Goal: Task Accomplishment & Management: Complete application form

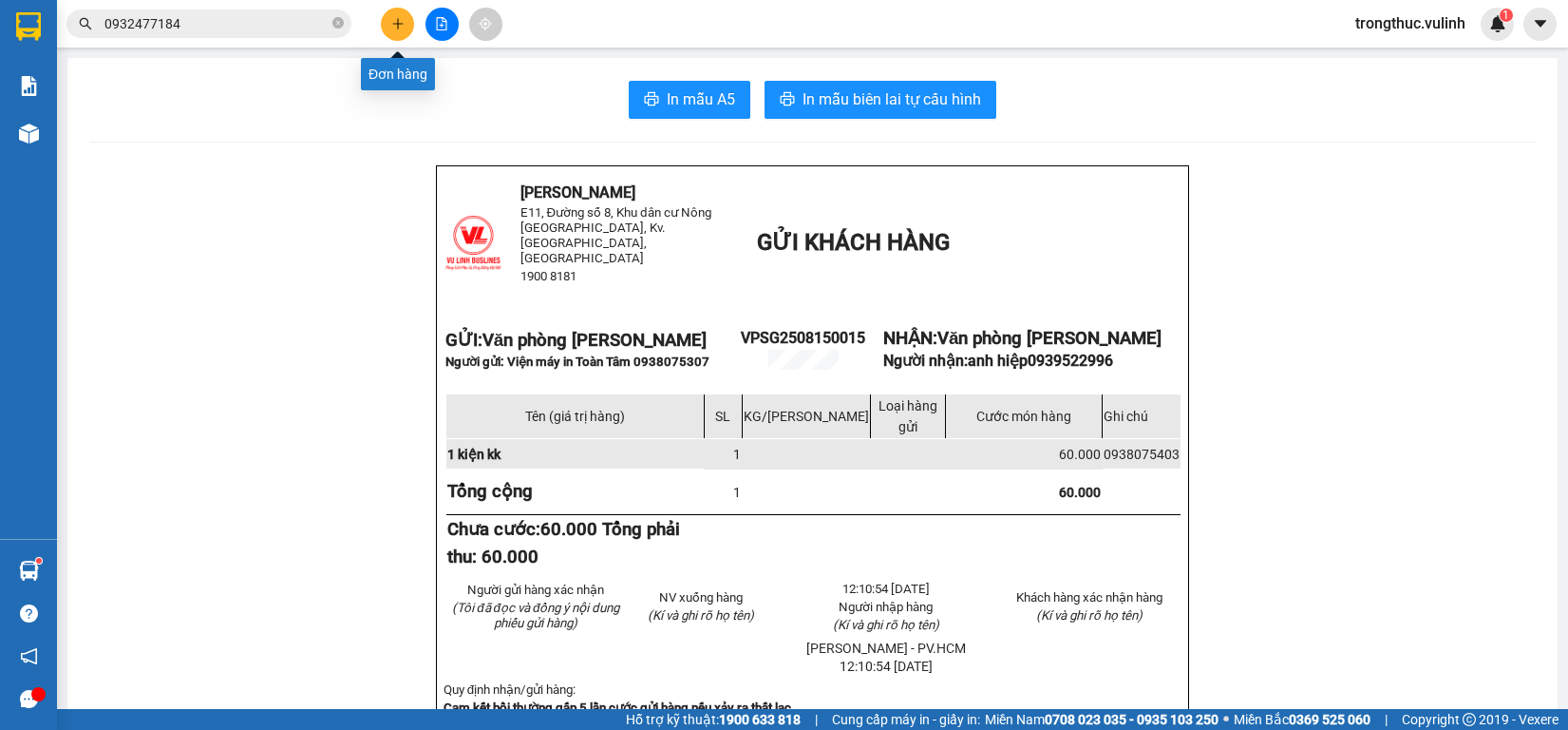
click at [397, 17] on icon "plus" at bounding box center [398, 24] width 14 height 14
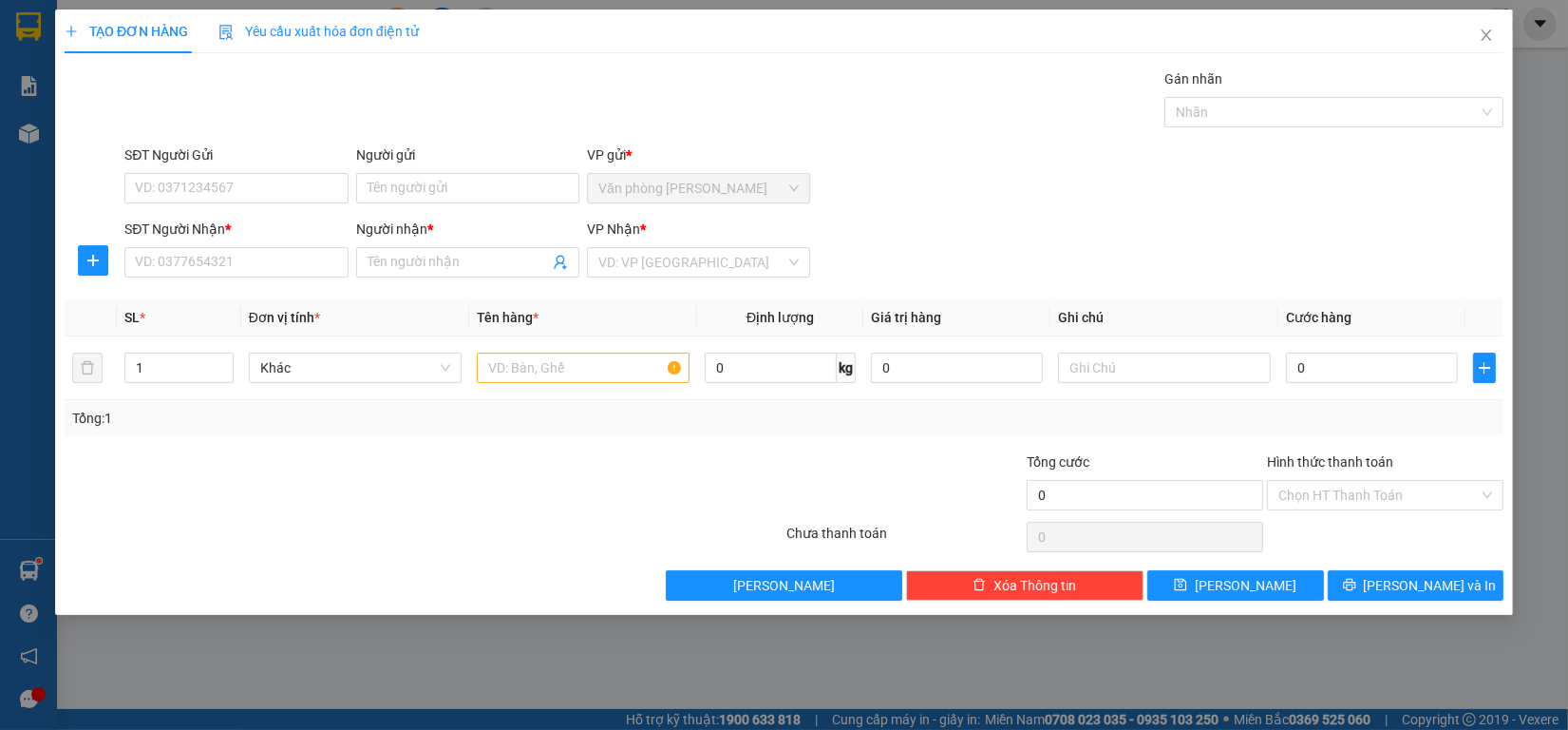
type input "3"
click at [282, 220] on div "0385836051 - Duy" at bounding box center [235, 227] width 201 height 21
type input "0385836051"
type input "Duy"
type input "0567448077"
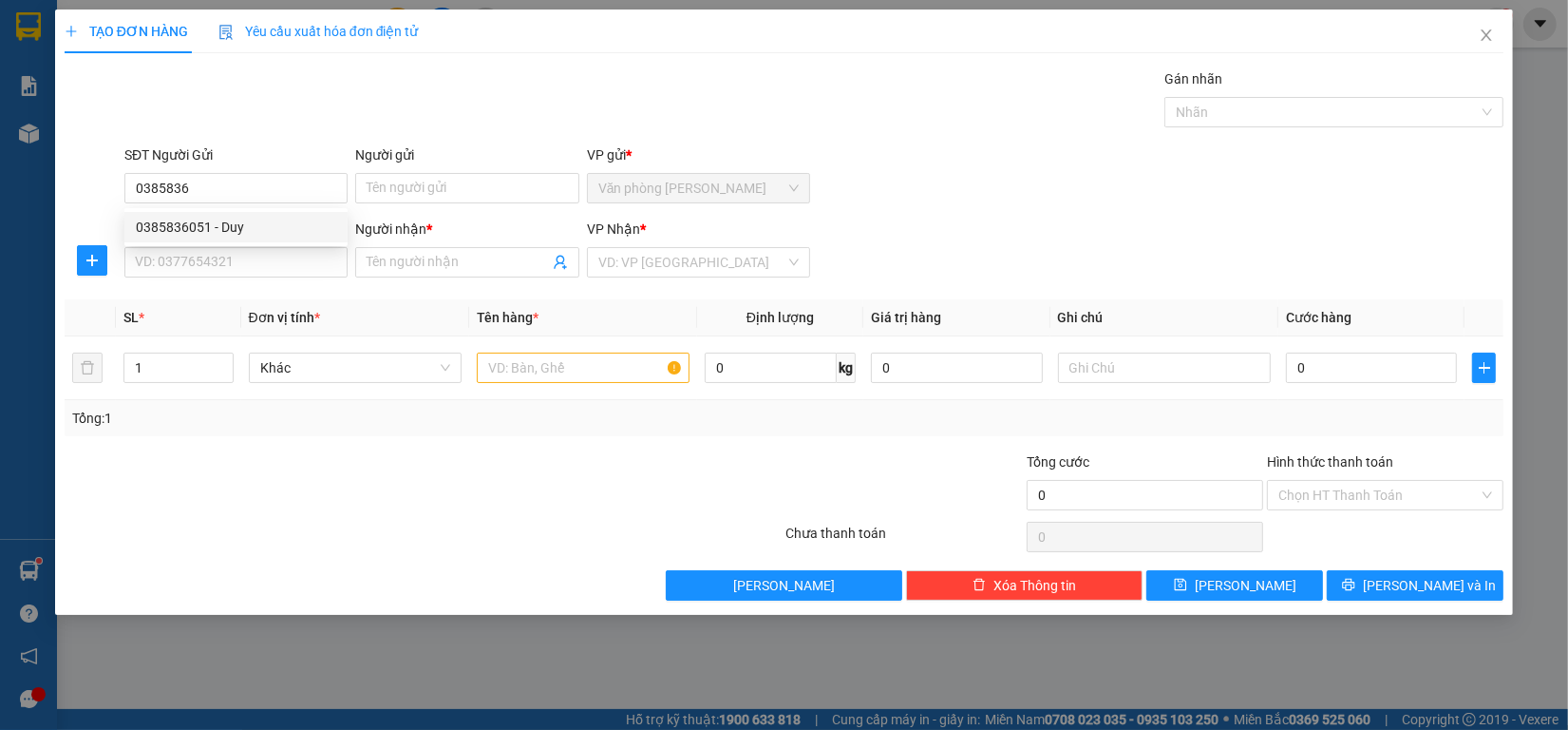
type input "[PERSON_NAME]"
type input "0385836051"
type input "90.000"
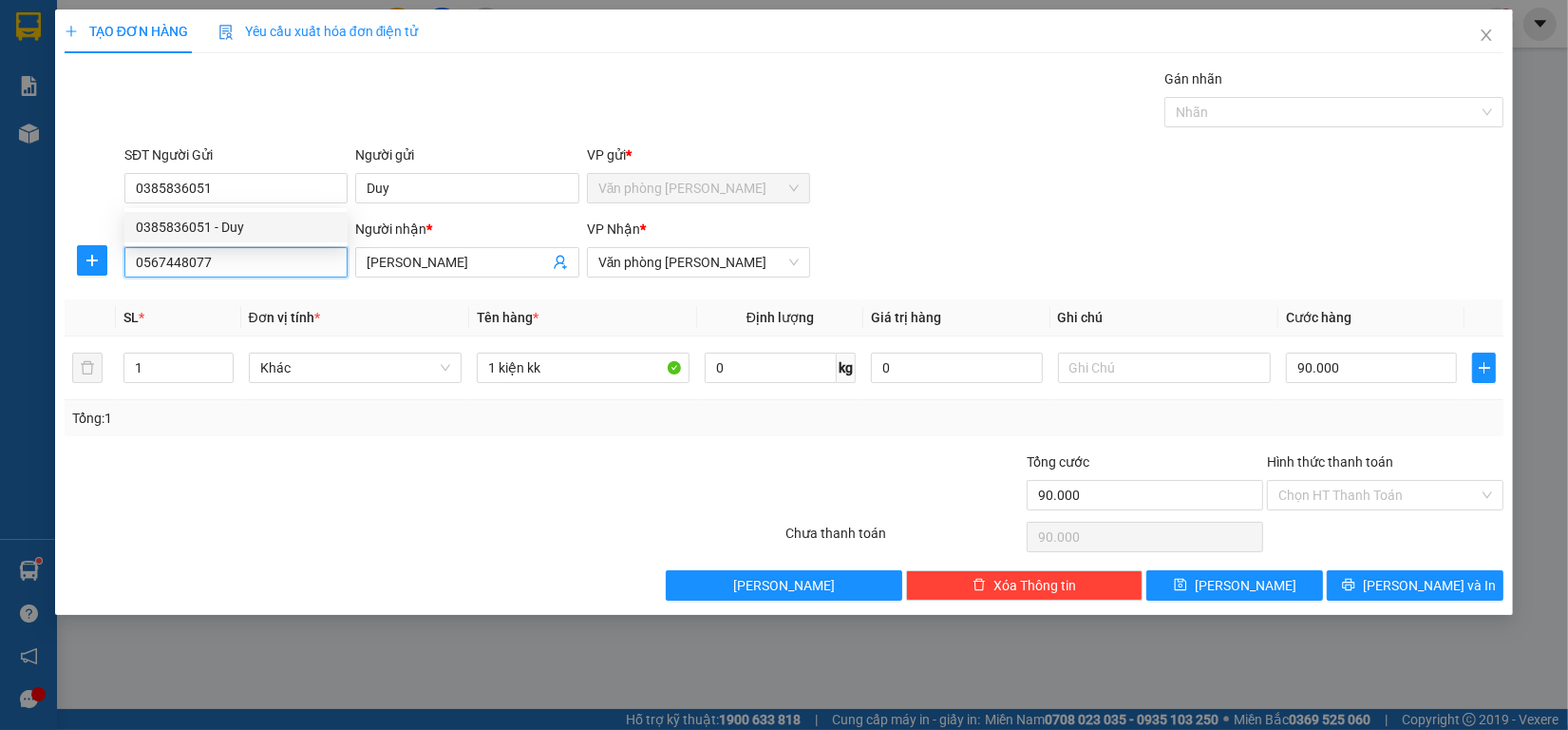
drag, startPoint x: 287, startPoint y: 270, endPoint x: 0, endPoint y: 333, distance: 293.8
click at [0, 330] on div "TẠO ĐƠN HÀNG Yêu cầu xuất hóa đơn điện tử Transit Pickup Surcharge Ids Transit …" at bounding box center [784, 365] width 1568 height 730
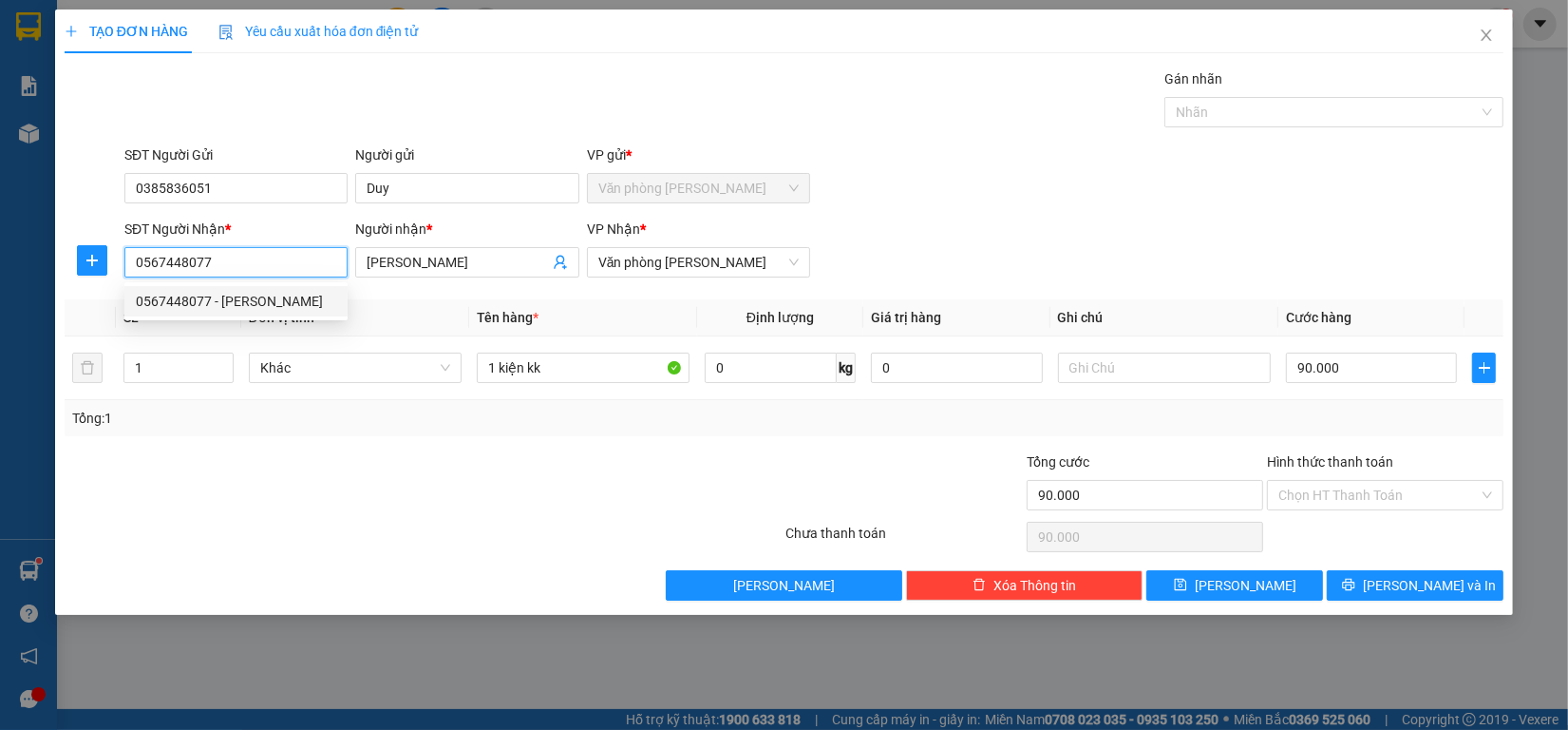
click at [296, 293] on div "0567448077 - [PERSON_NAME]" at bounding box center [235, 302] width 201 height 21
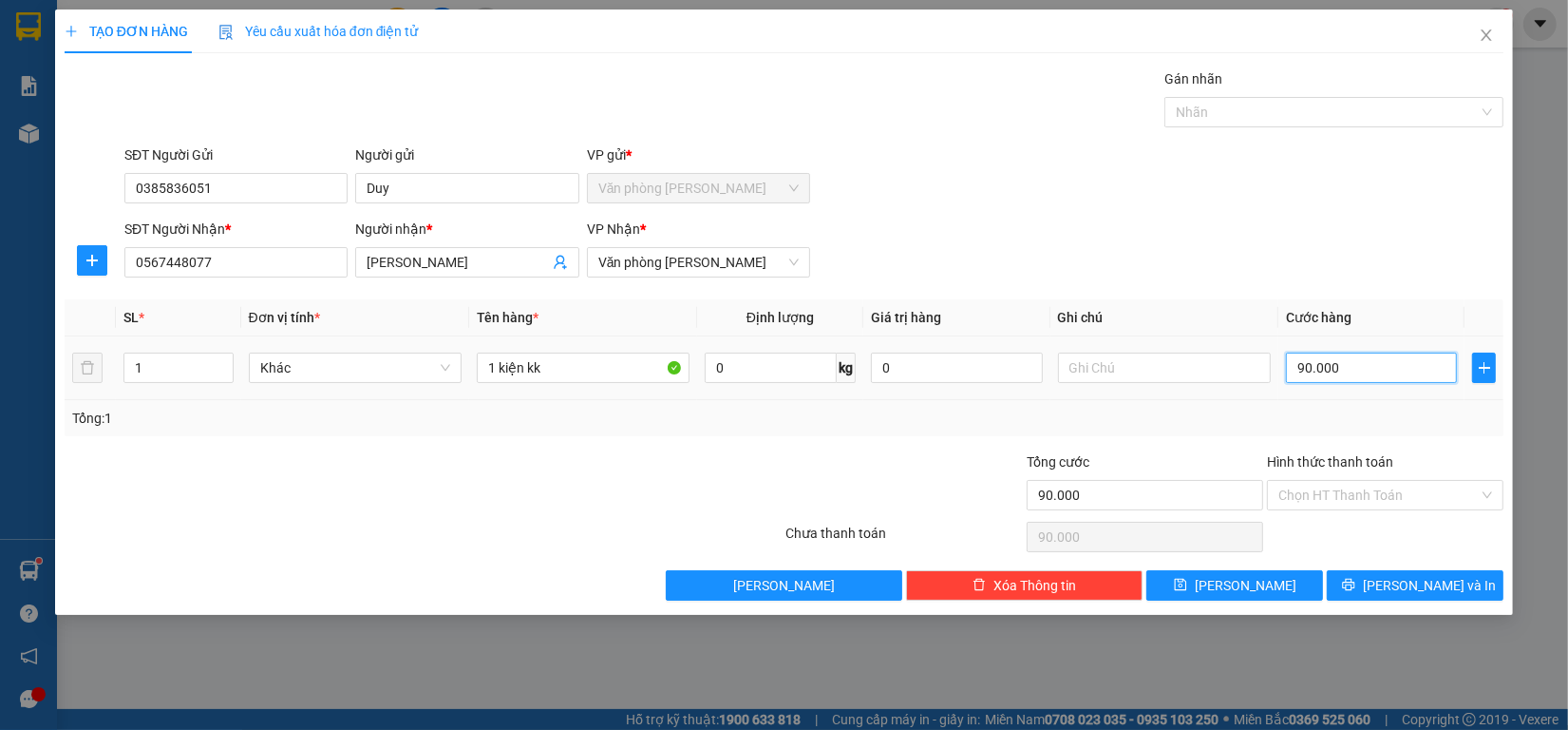
click at [1356, 370] on input "90.000" at bounding box center [1371, 367] width 172 height 30
type input "8"
type input "80"
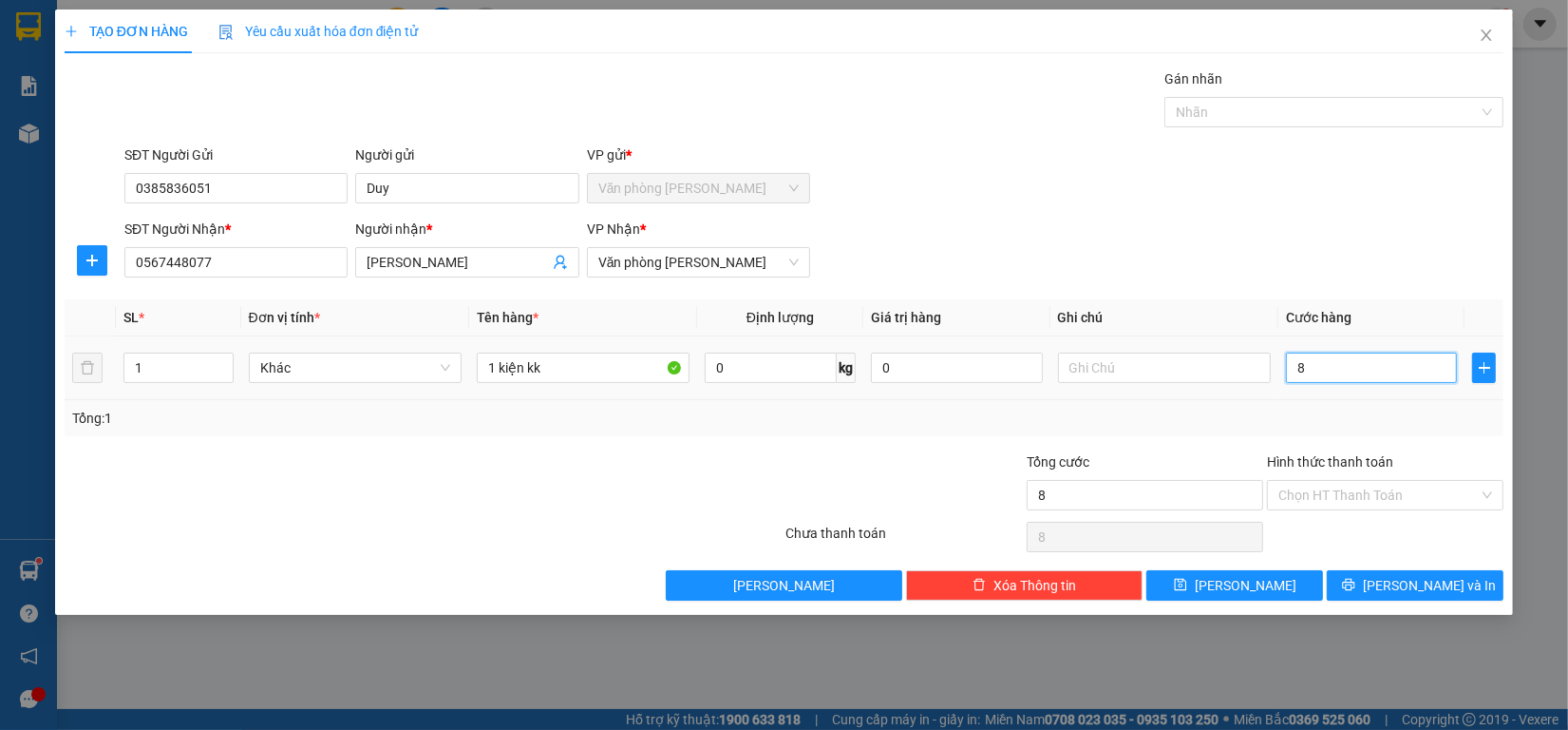
type input "80"
type input "800"
type input "8.000"
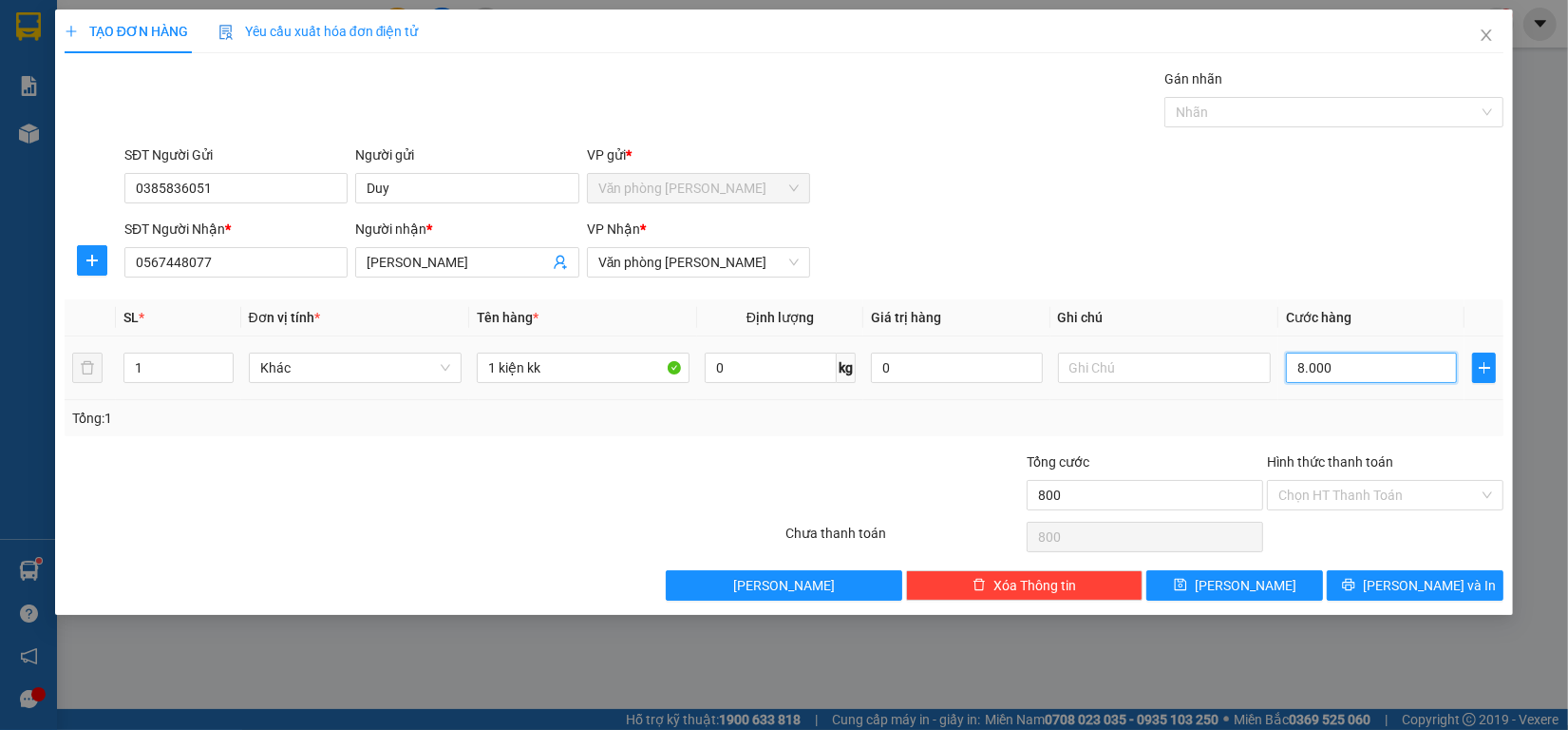
type input "8.000"
type input "80.000"
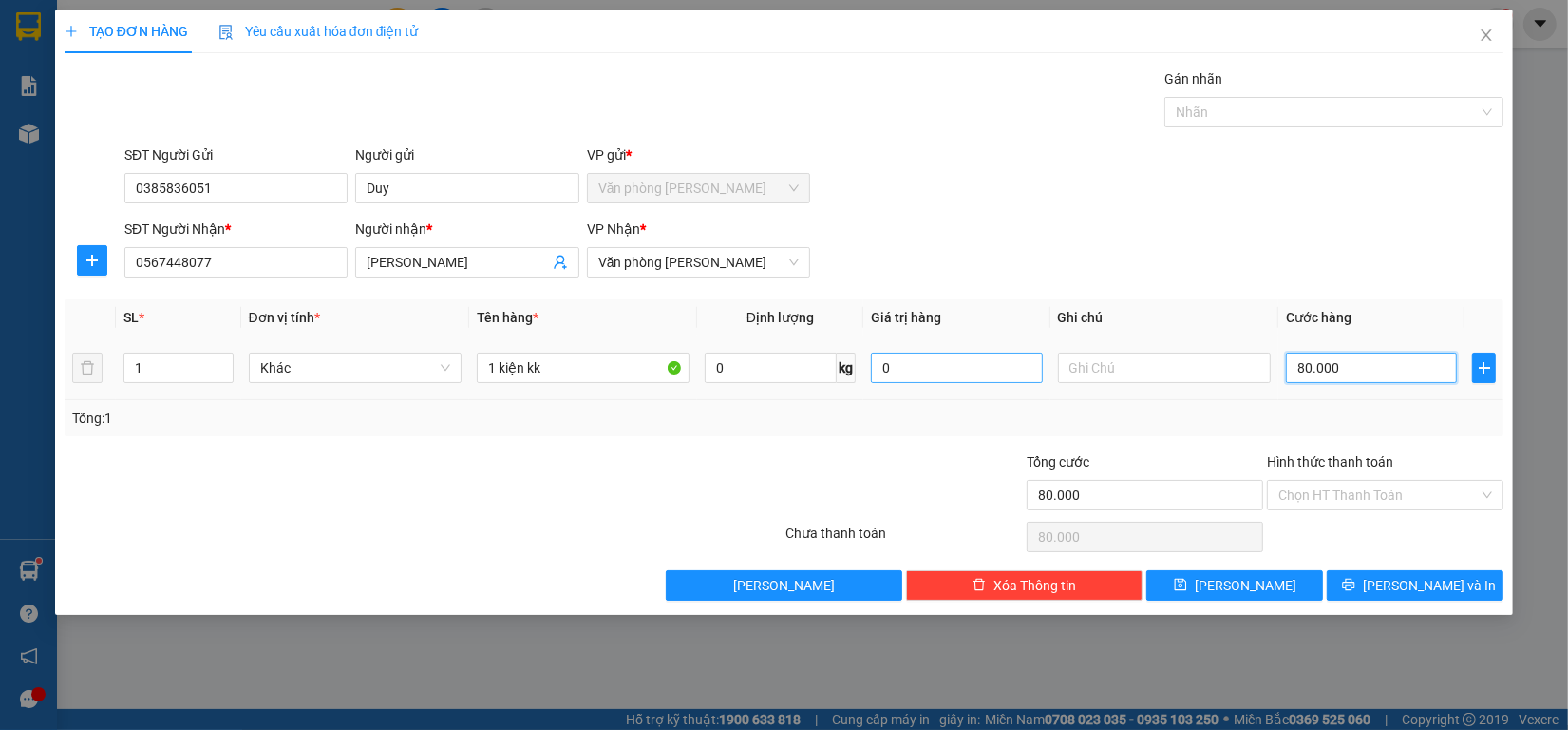
drag, startPoint x: 1394, startPoint y: 376, endPoint x: 946, endPoint y: 372, distance: 448.0
click at [993, 372] on tr "1 Khác 1 kiện kk 0 kg 0 80.000" at bounding box center [784, 368] width 1439 height 64
type input "0"
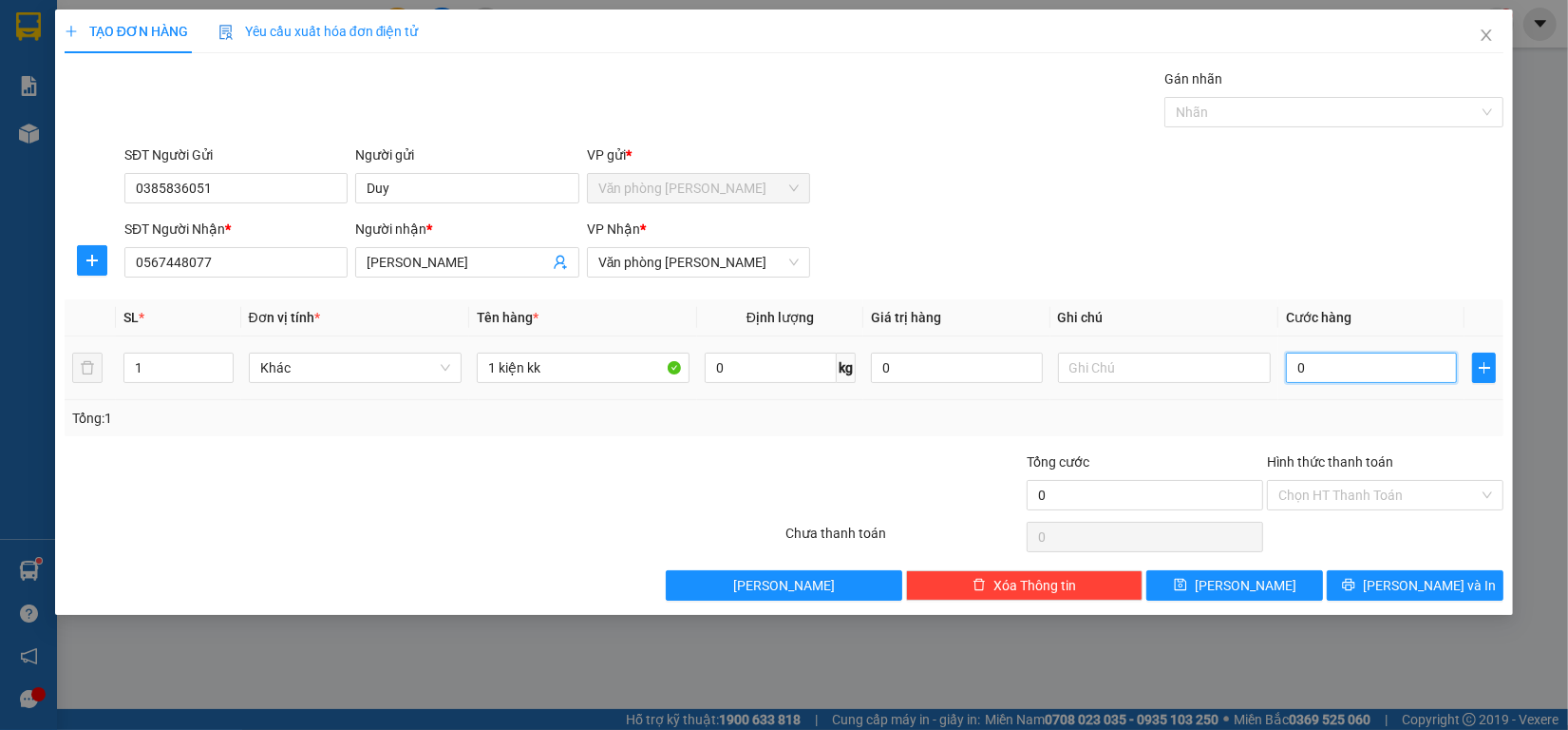
type input "7"
type input "07"
type input "70"
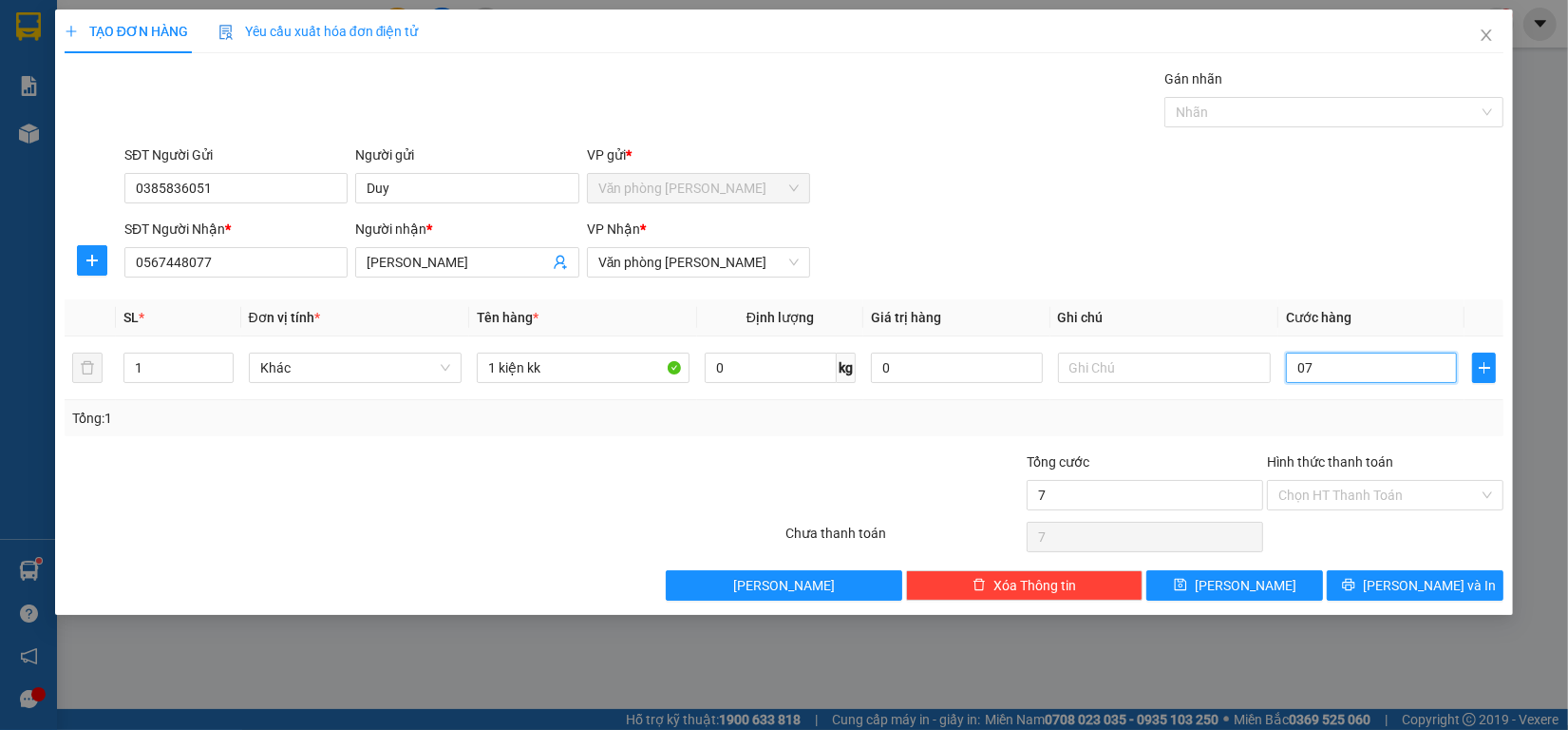
type input "070"
type input "700"
type input "07.000"
type input "7.000"
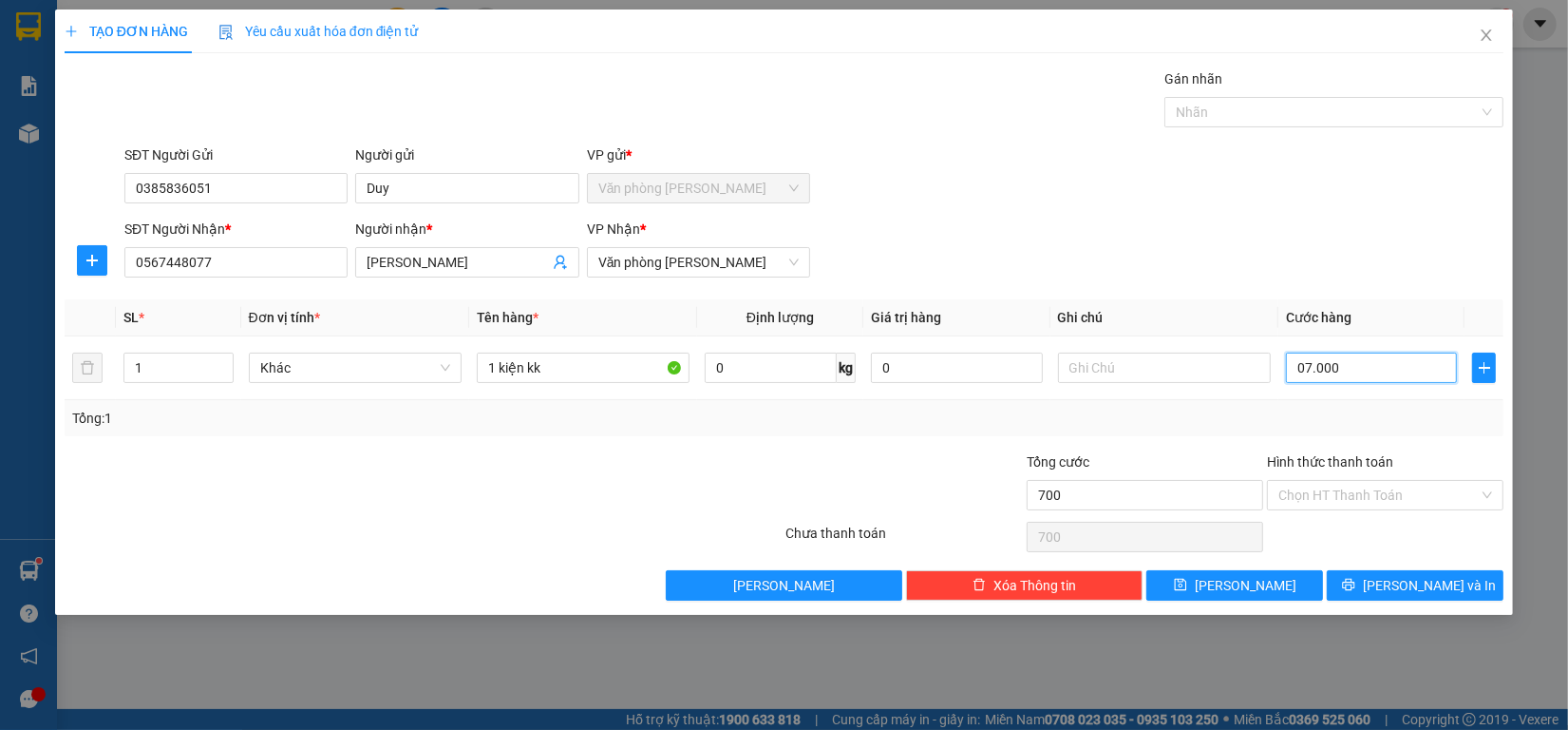
type input "7.000"
type input "070.000"
type input "70.000"
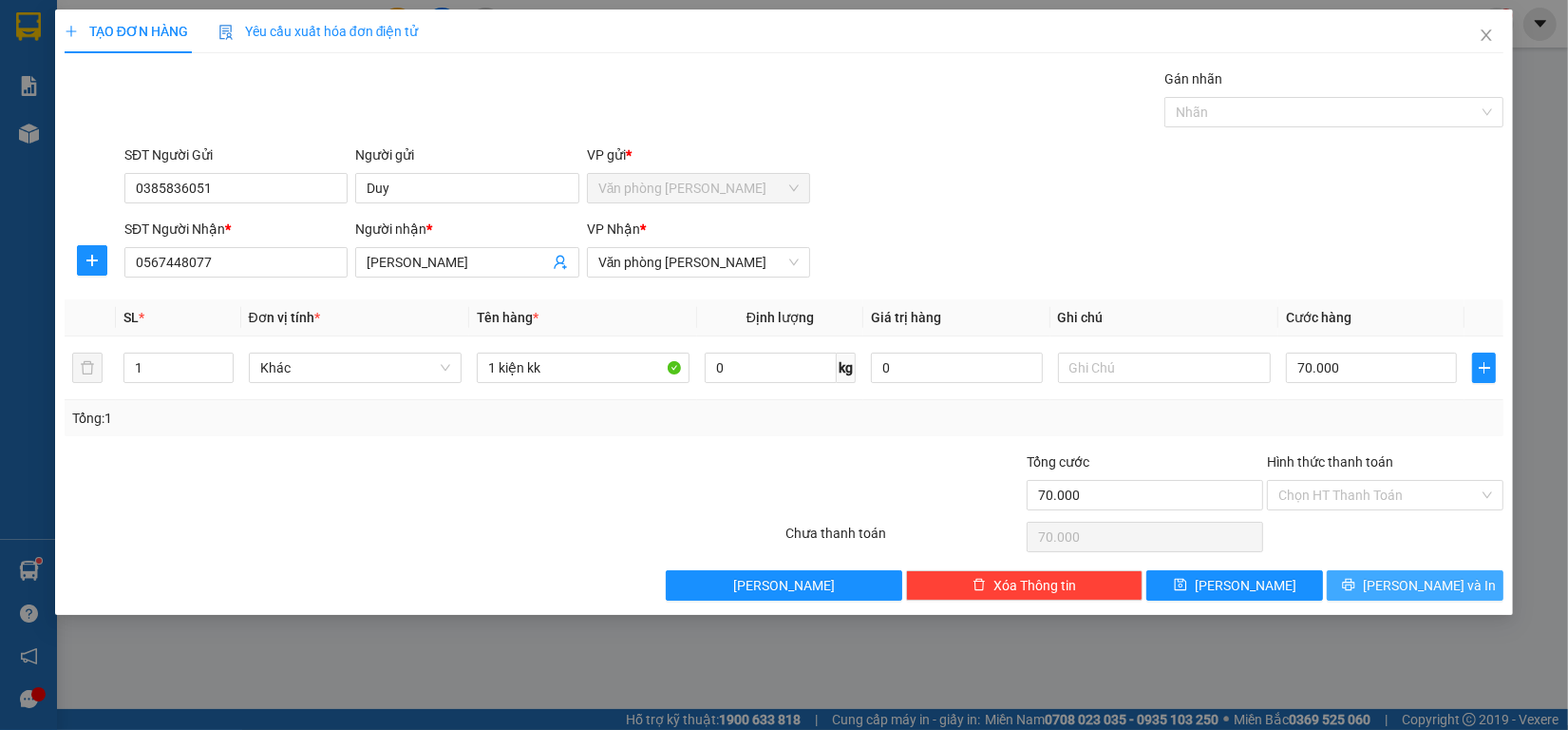
click at [1454, 575] on button "[PERSON_NAME] và In" at bounding box center [1415, 585] width 176 height 30
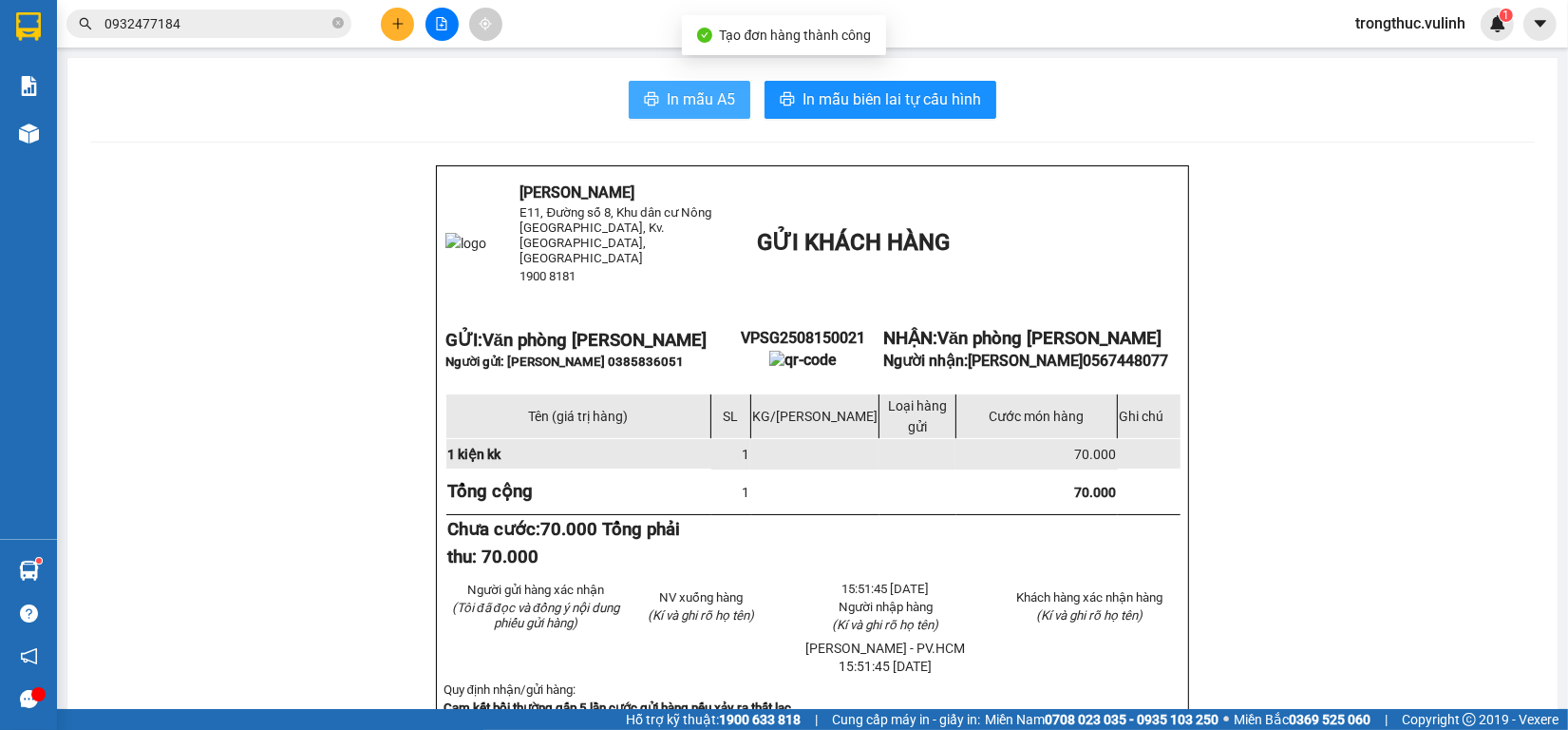
click at [709, 106] on span "In mẫu A5" at bounding box center [701, 99] width 69 height 24
